Goal: Navigation & Orientation: Find specific page/section

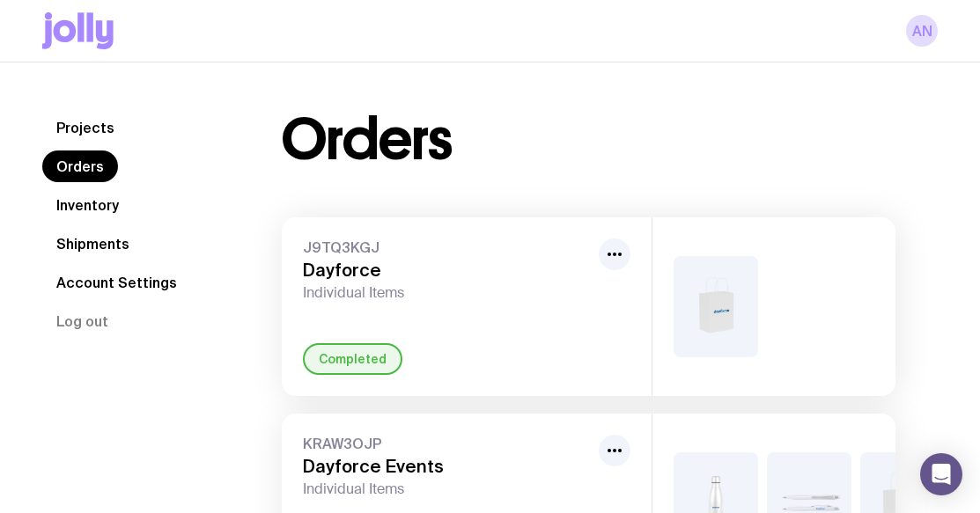
click at [87, 206] on link "Inventory" at bounding box center [87, 205] width 91 height 32
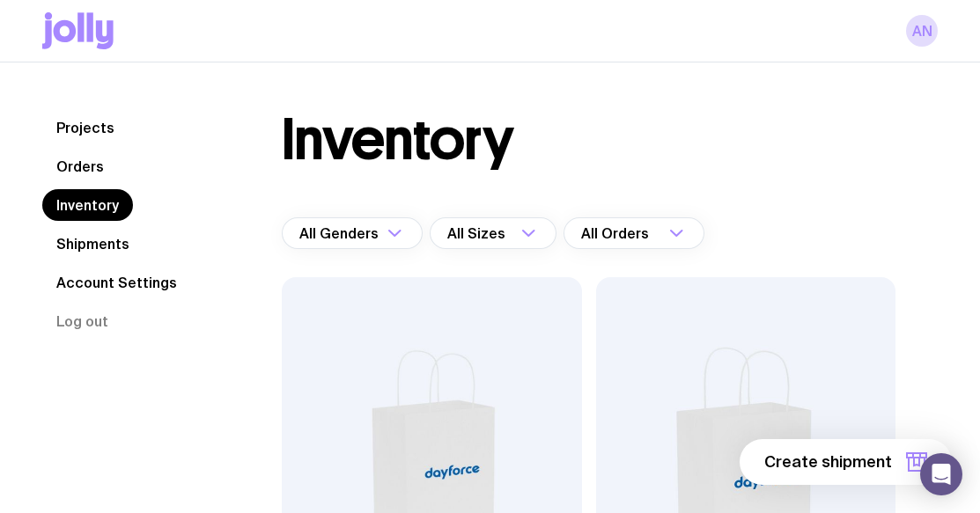
click at [76, 118] on link "Projects" at bounding box center [85, 128] width 86 height 32
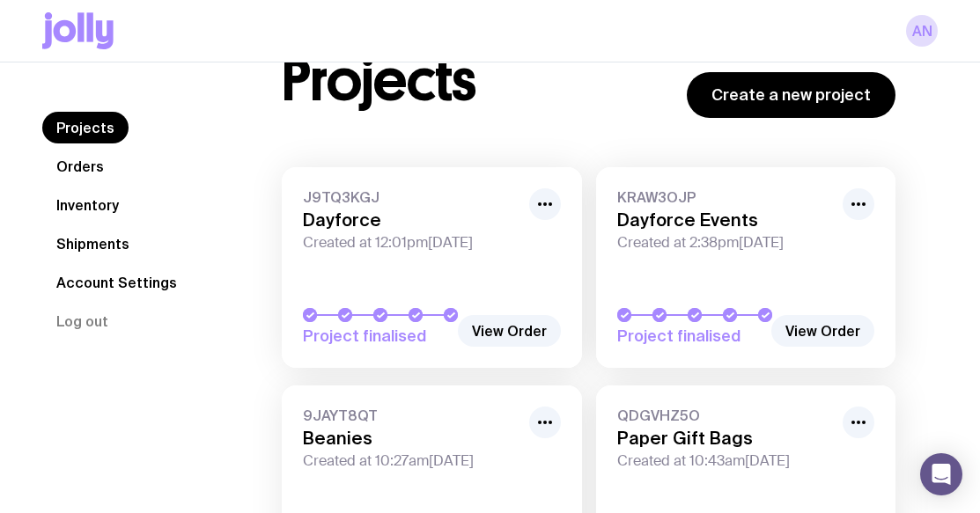
scroll to position [88, 0]
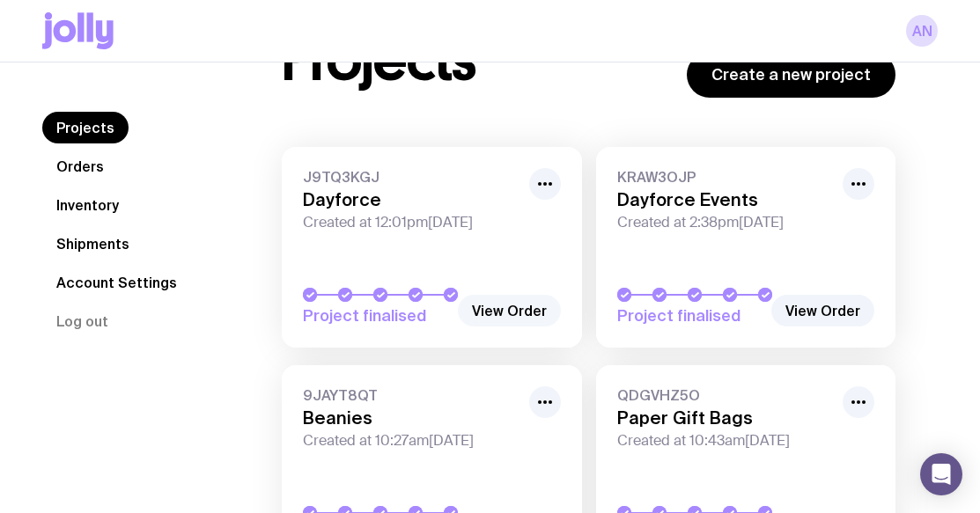
click at [514, 312] on link "View Order" at bounding box center [509, 311] width 103 height 32
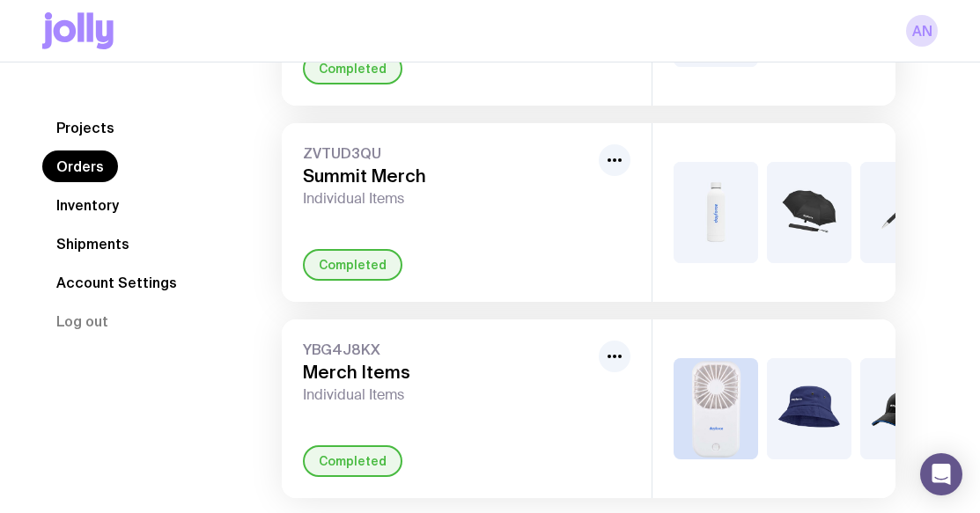
scroll to position [954, 0]
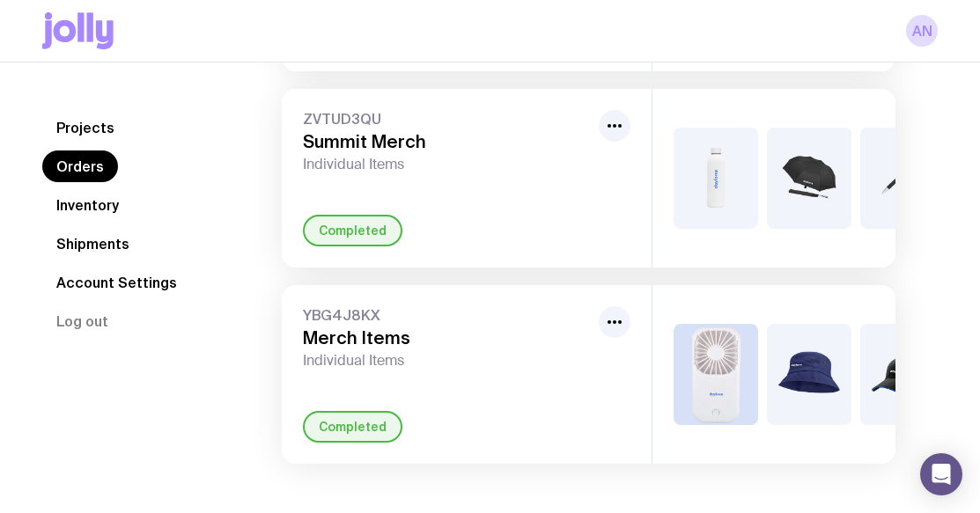
click at [83, 178] on link "Orders" at bounding box center [80, 167] width 76 height 32
click at [85, 119] on link "Projects" at bounding box center [85, 128] width 86 height 32
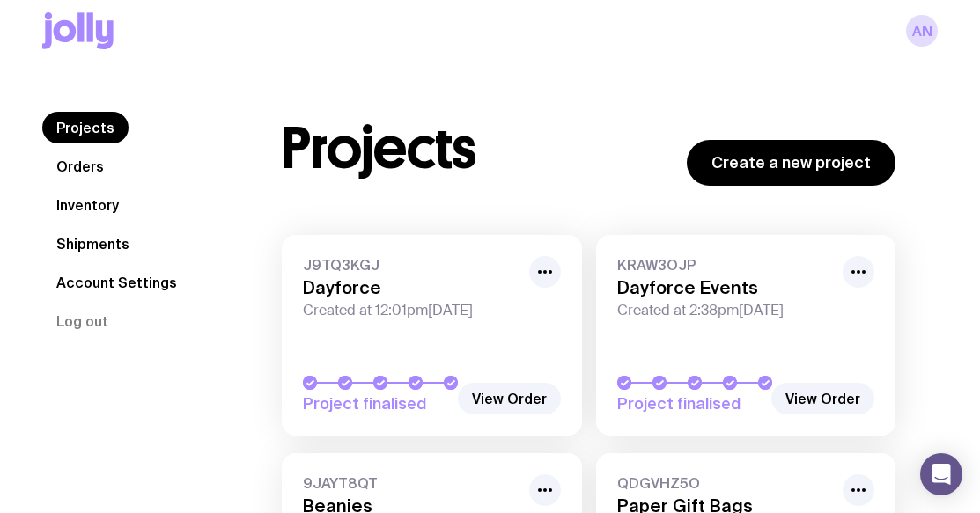
click at [77, 238] on link "Shipments" at bounding box center [92, 244] width 101 height 32
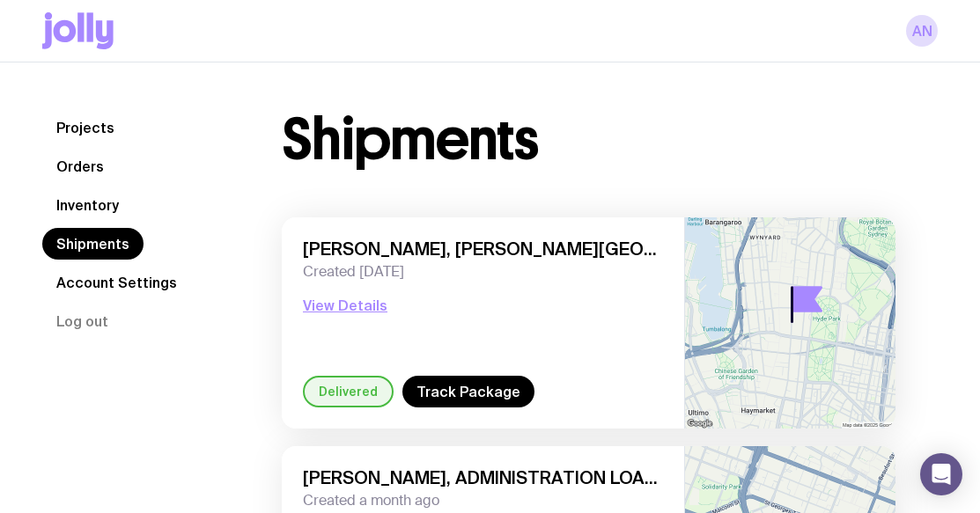
click at [92, 279] on link "Account Settings" at bounding box center [116, 283] width 149 height 32
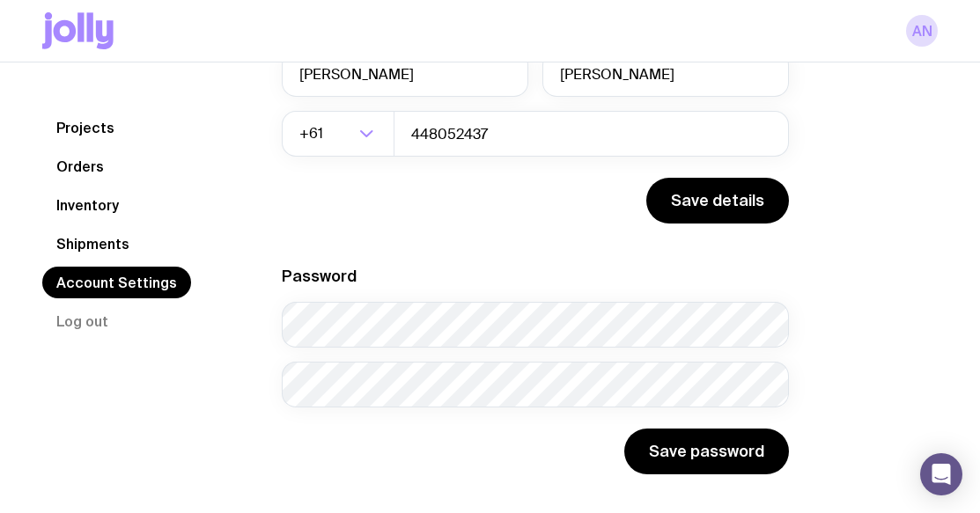
scroll to position [273, 0]
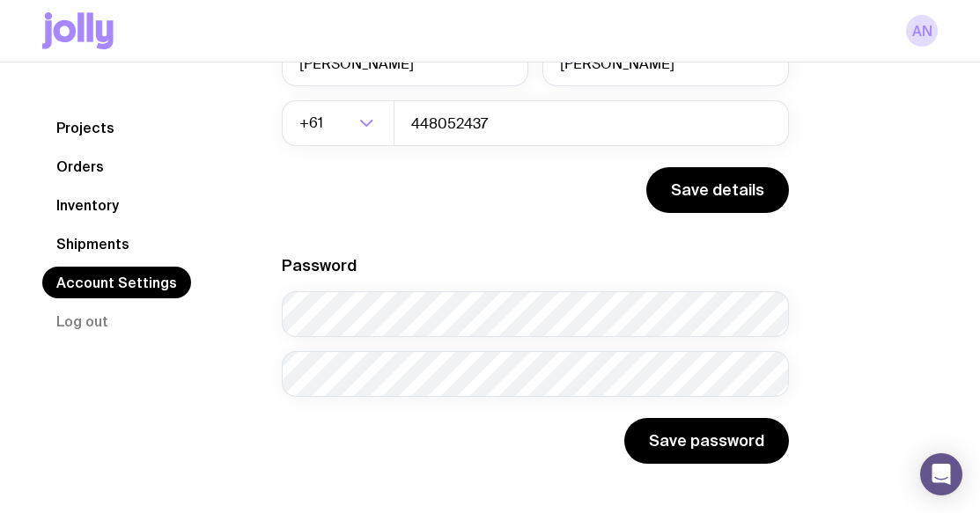
click at [97, 246] on link "Shipments" at bounding box center [92, 244] width 101 height 32
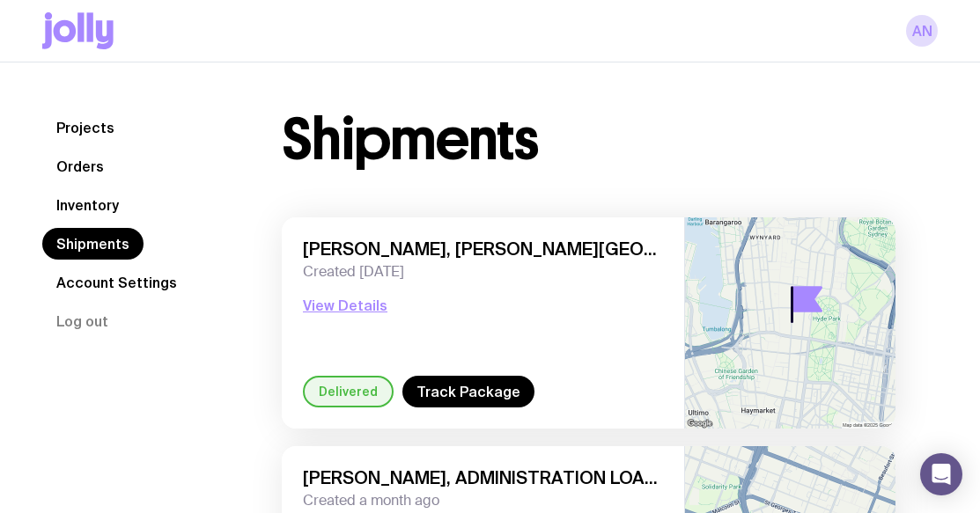
click at [84, 126] on link "Projects" at bounding box center [85, 128] width 86 height 32
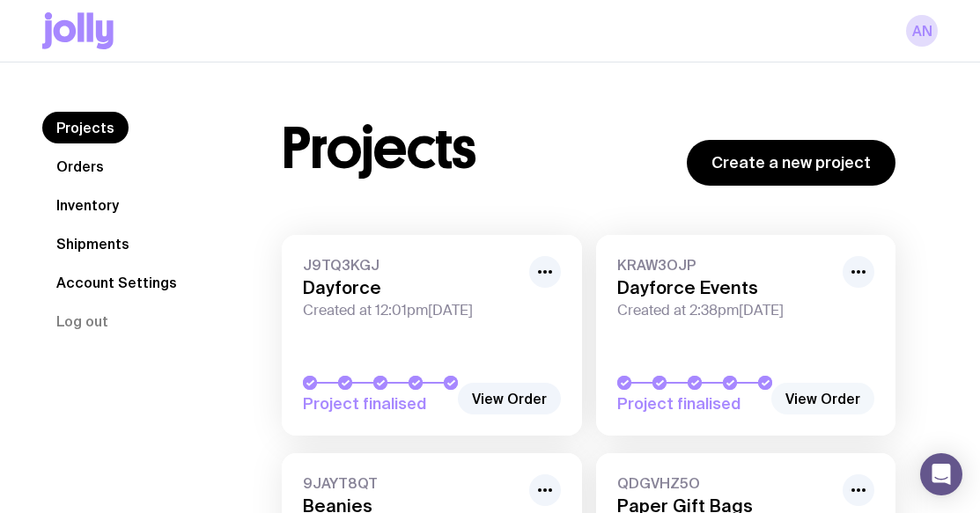
click at [814, 398] on link "View Order" at bounding box center [822, 399] width 103 height 32
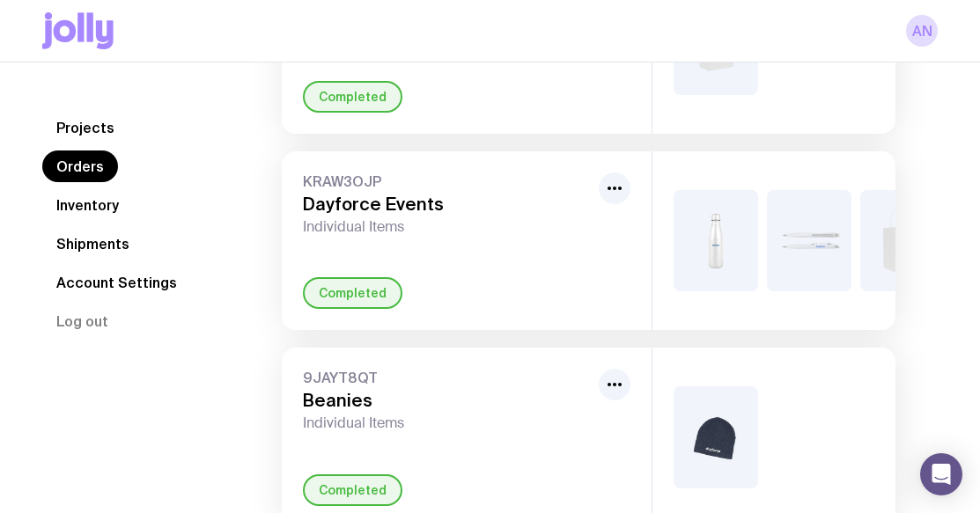
scroll to position [176, 0]
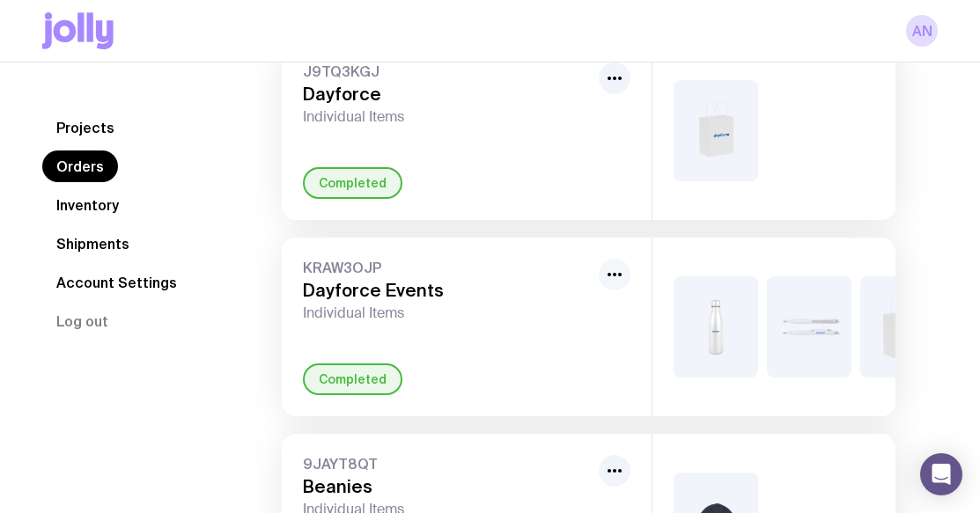
click at [611, 270] on icon "button" at bounding box center [614, 274] width 21 height 21
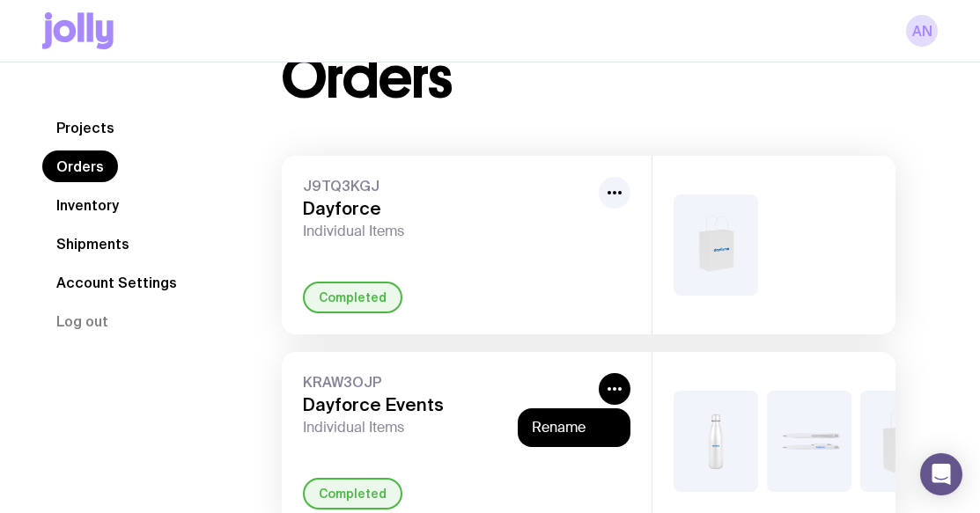
scroll to position [0, 0]
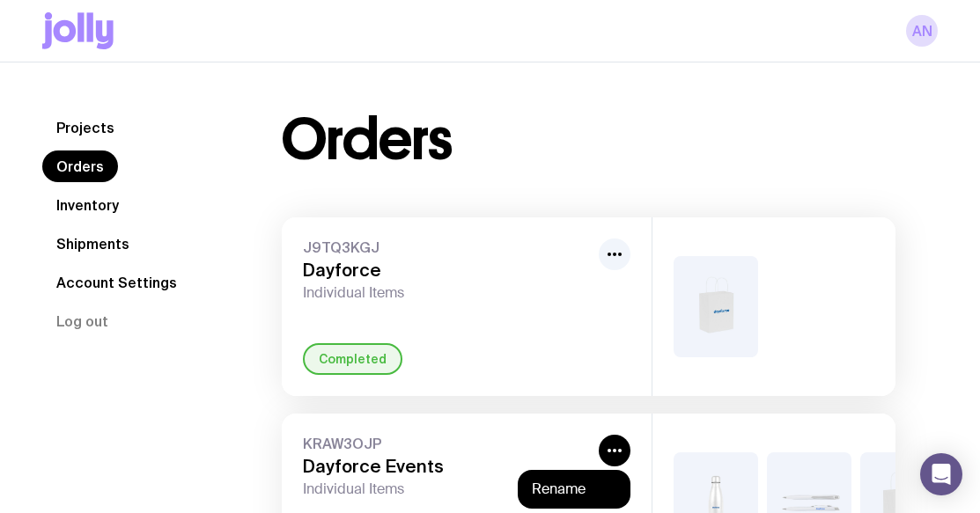
click at [70, 205] on link "Inventory" at bounding box center [87, 205] width 91 height 32
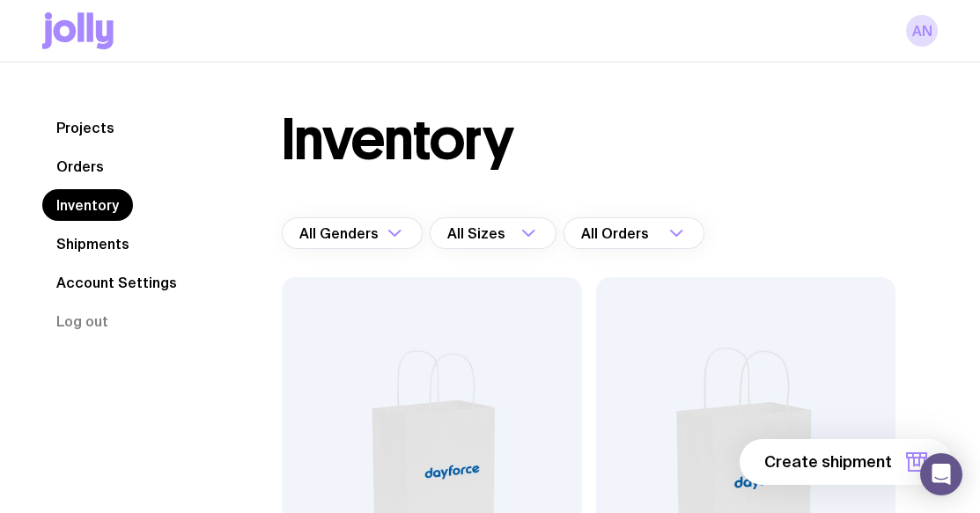
click at [79, 241] on link "Shipments" at bounding box center [92, 244] width 101 height 32
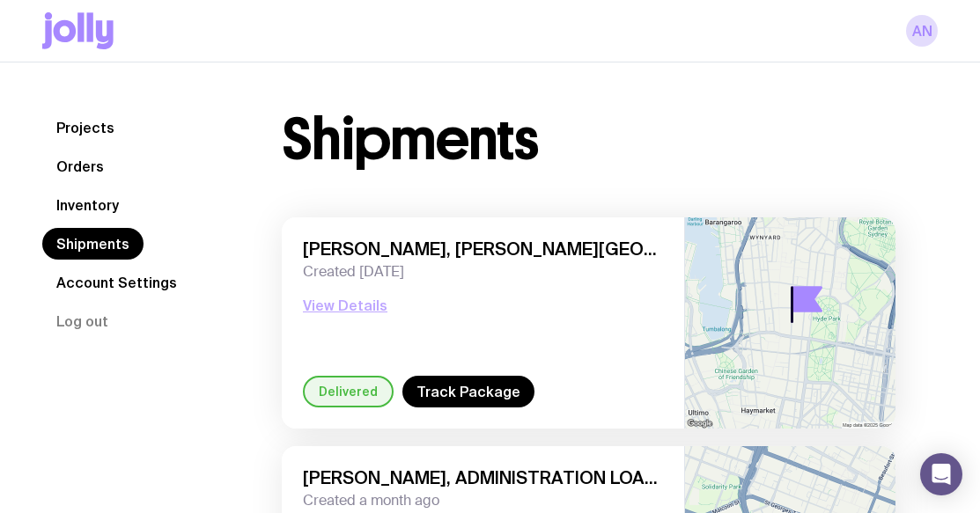
click at [320, 309] on button "View Details" at bounding box center [345, 305] width 85 height 21
